Goal: Transaction & Acquisition: Download file/media

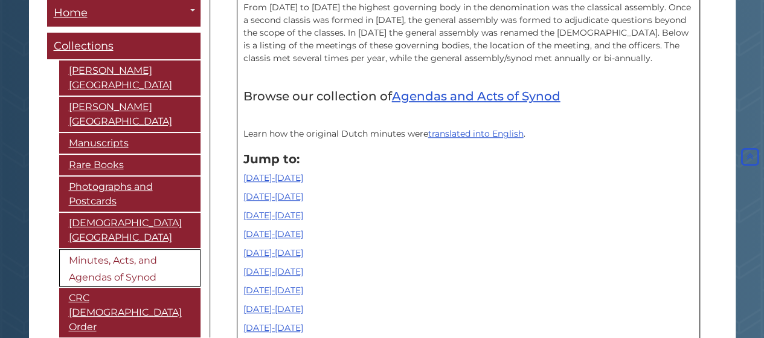
scroll to position [363, 0]
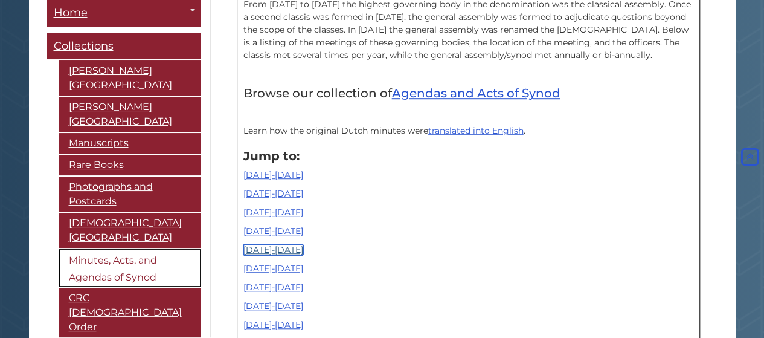
click at [273, 251] on link "[DATE]-[DATE]" at bounding box center [274, 249] width 60 height 11
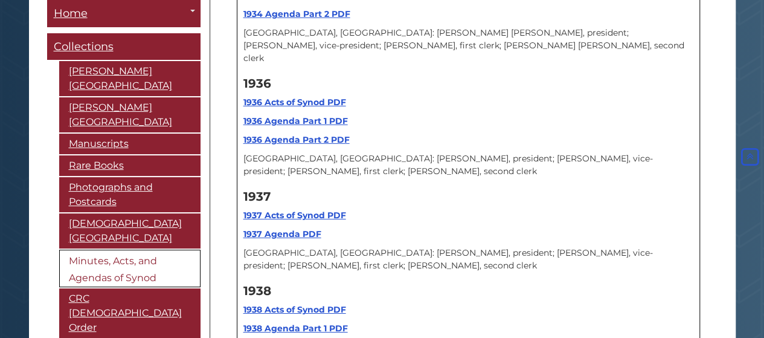
scroll to position [6566, 0]
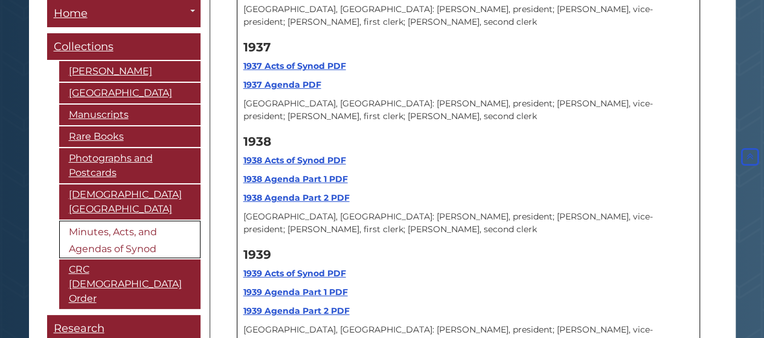
scroll to position [363, 0]
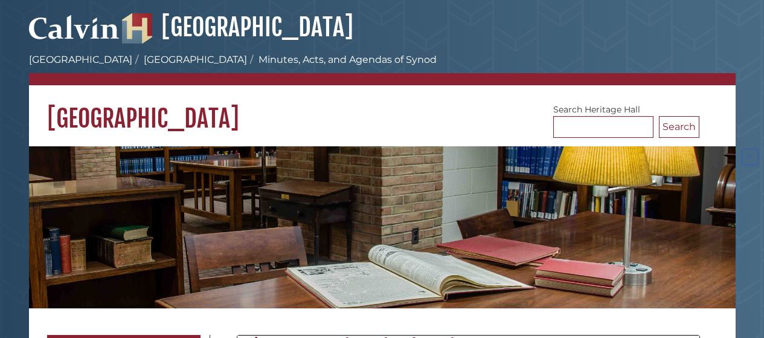
scroll to position [361, 0]
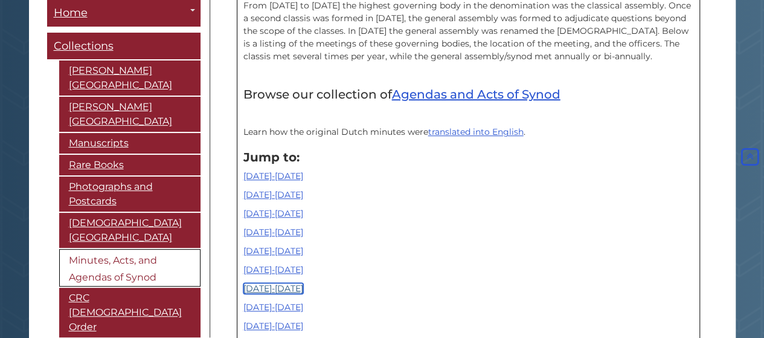
click at [273, 291] on link "[DATE]-[DATE]" at bounding box center [274, 288] width 60 height 11
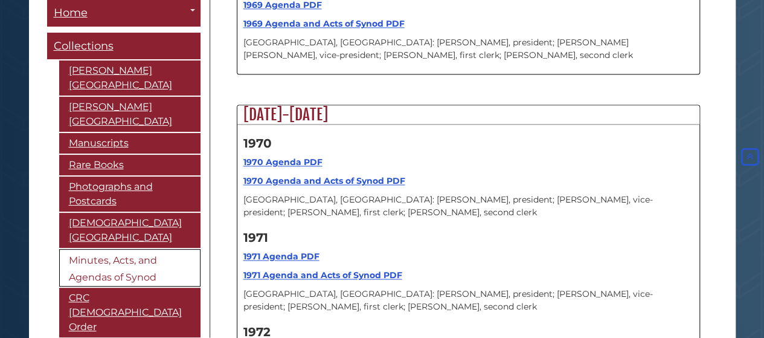
scroll to position [10019, 0]
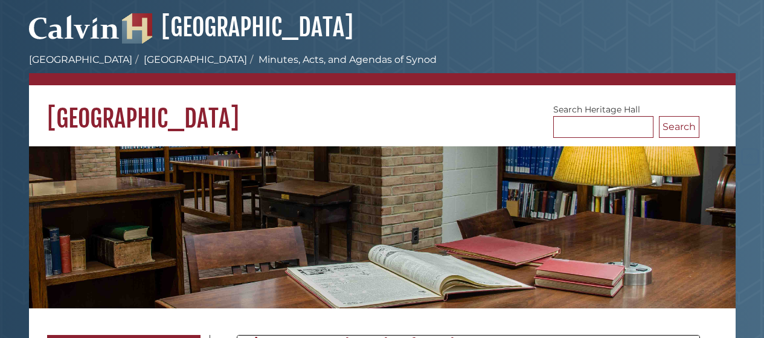
scroll to position [10019, 0]
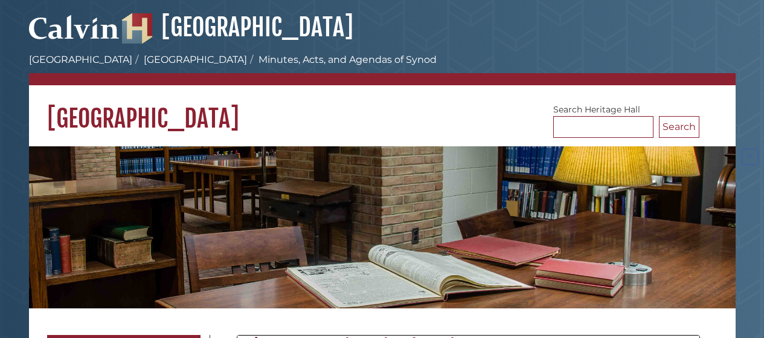
scroll to position [10019, 0]
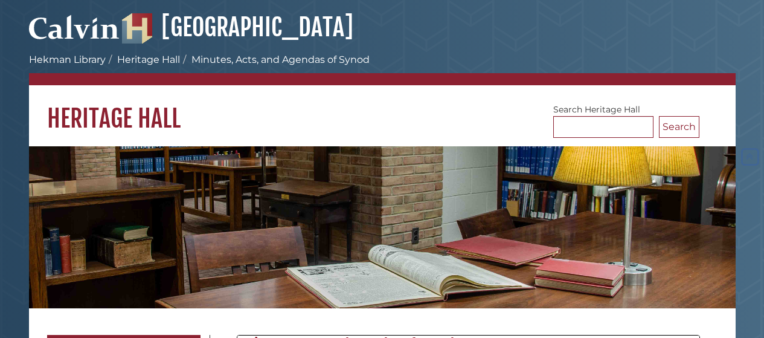
scroll to position [10019, 0]
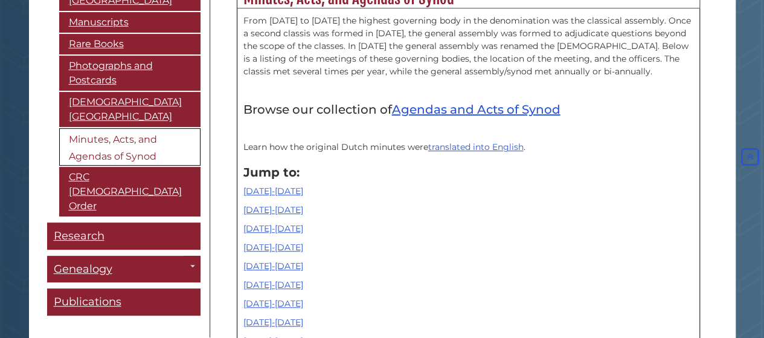
scroll to position [363, 0]
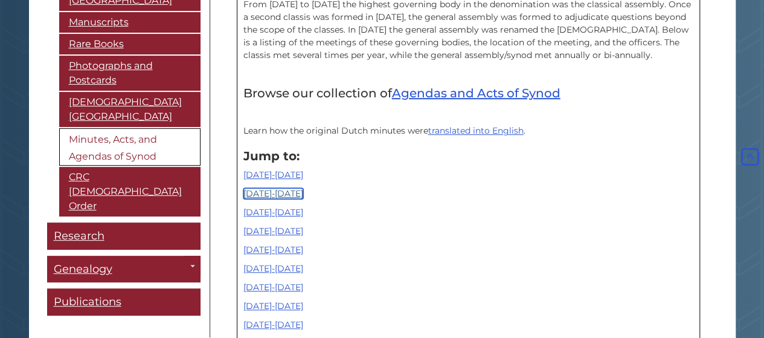
click at [274, 193] on link "[DATE]-[DATE]" at bounding box center [274, 193] width 60 height 11
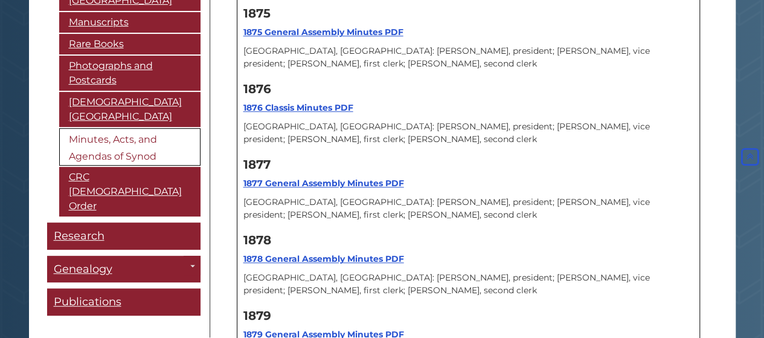
scroll to position [2739, 0]
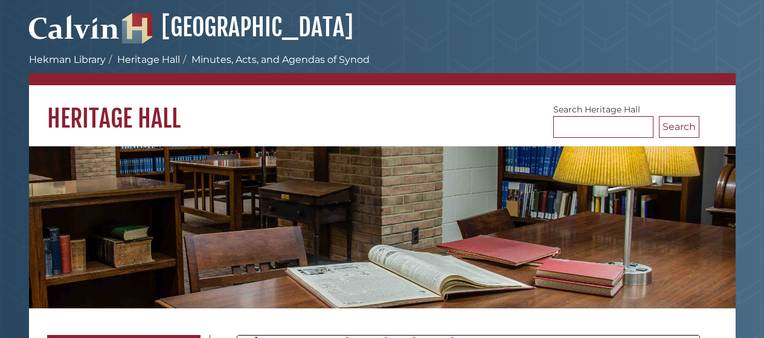
scroll to position [2738, 0]
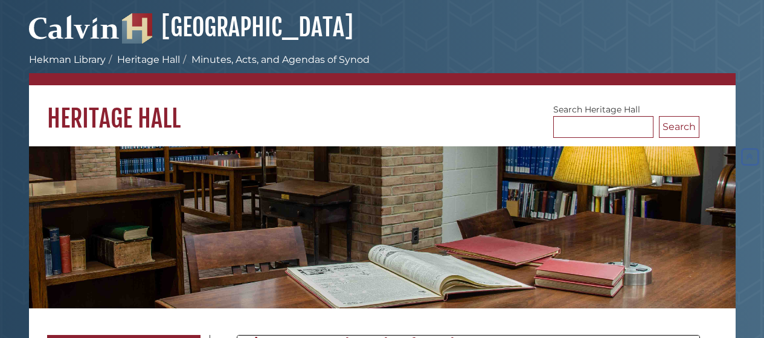
scroll to position [2736, 0]
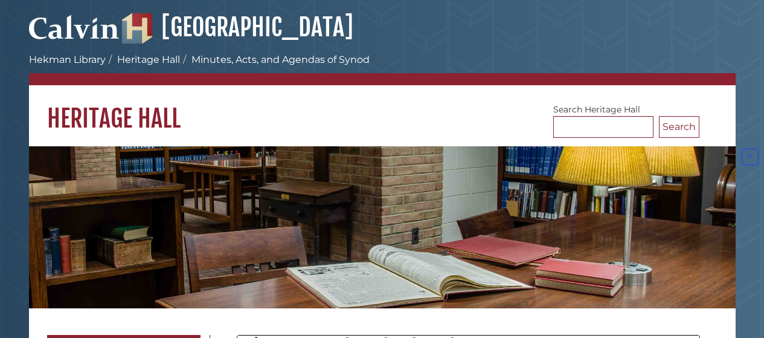
scroll to position [2735, 0]
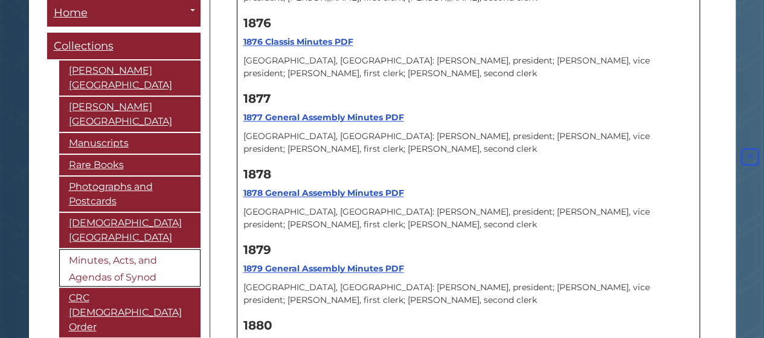
click at [338, 337] on strong "1880 Acts of Synod PDF" at bounding box center [296, 343] width 104 height 11
